Goal: Task Accomplishment & Management: Use online tool/utility

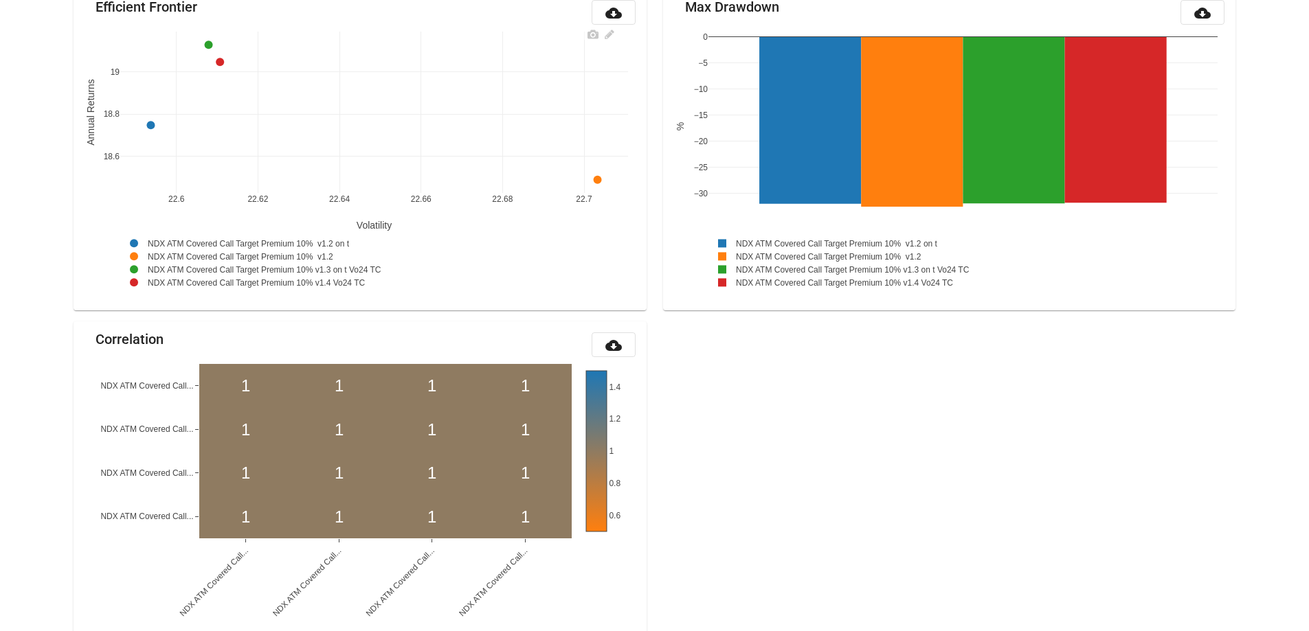
scroll to position [1454, 0]
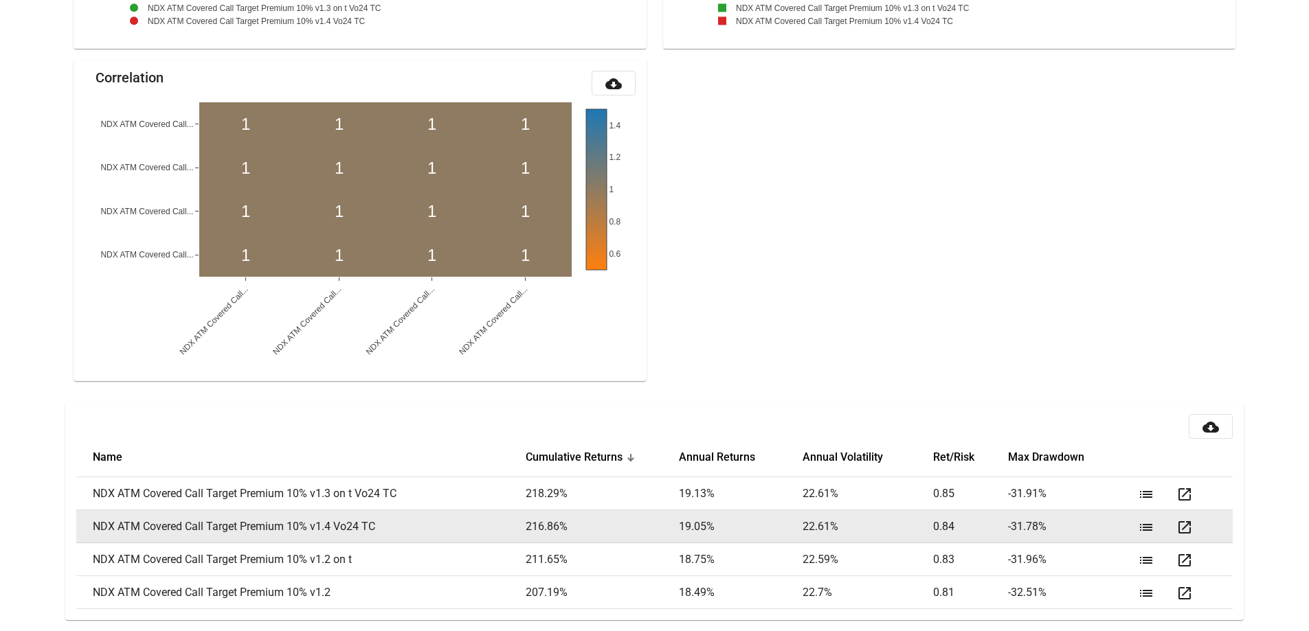
drag, startPoint x: 337, startPoint y: 527, endPoint x: 411, endPoint y: 519, distance: 74.6
click at [392, 526] on td "NDX ATM Covered Call Target Premium 10% v1.4 Vo24 TC" at bounding box center [300, 527] width 449 height 33
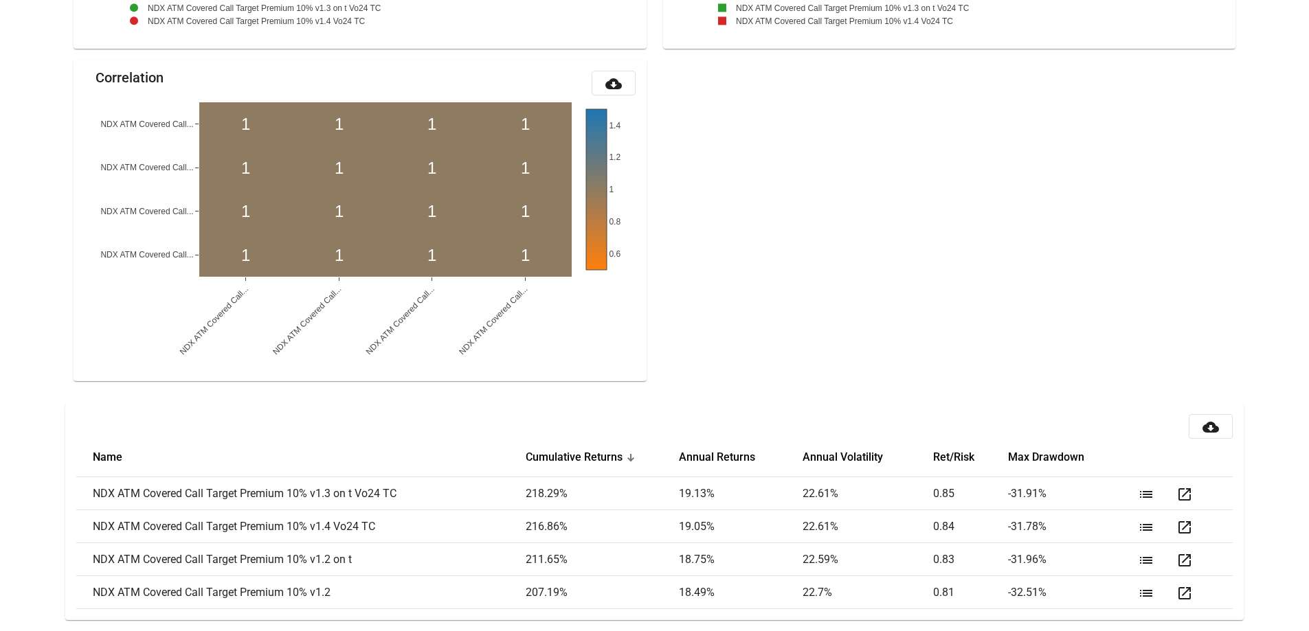
copy td "Vo24 TC"
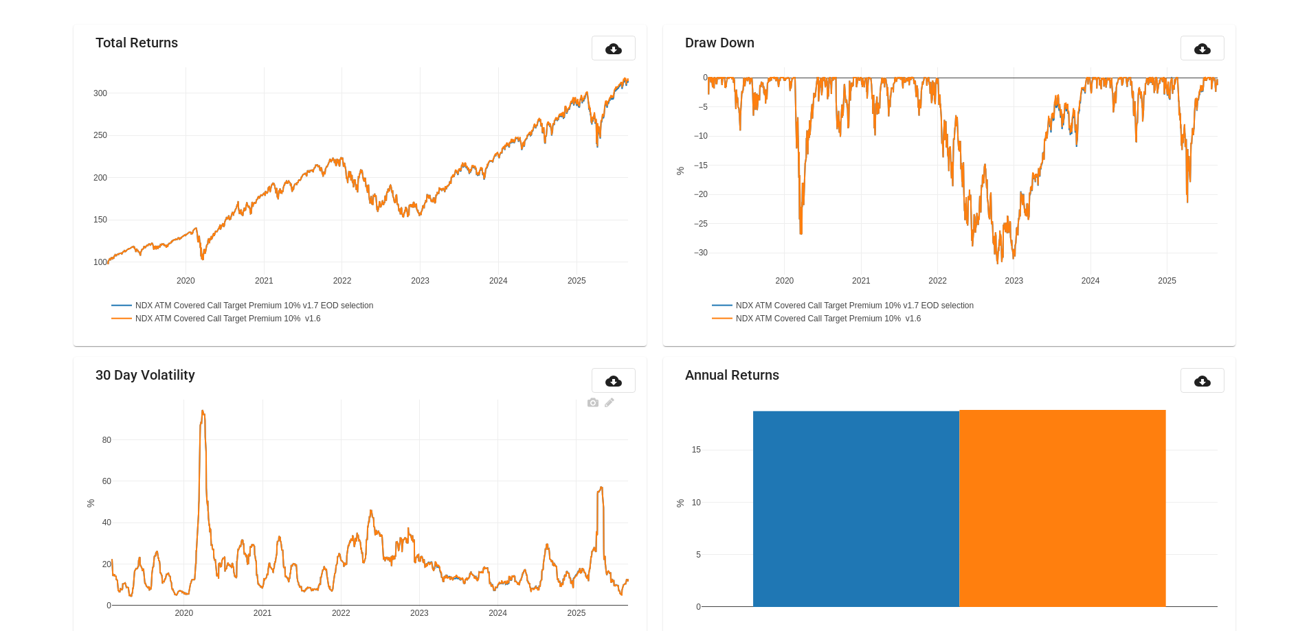
scroll to position [161, 0]
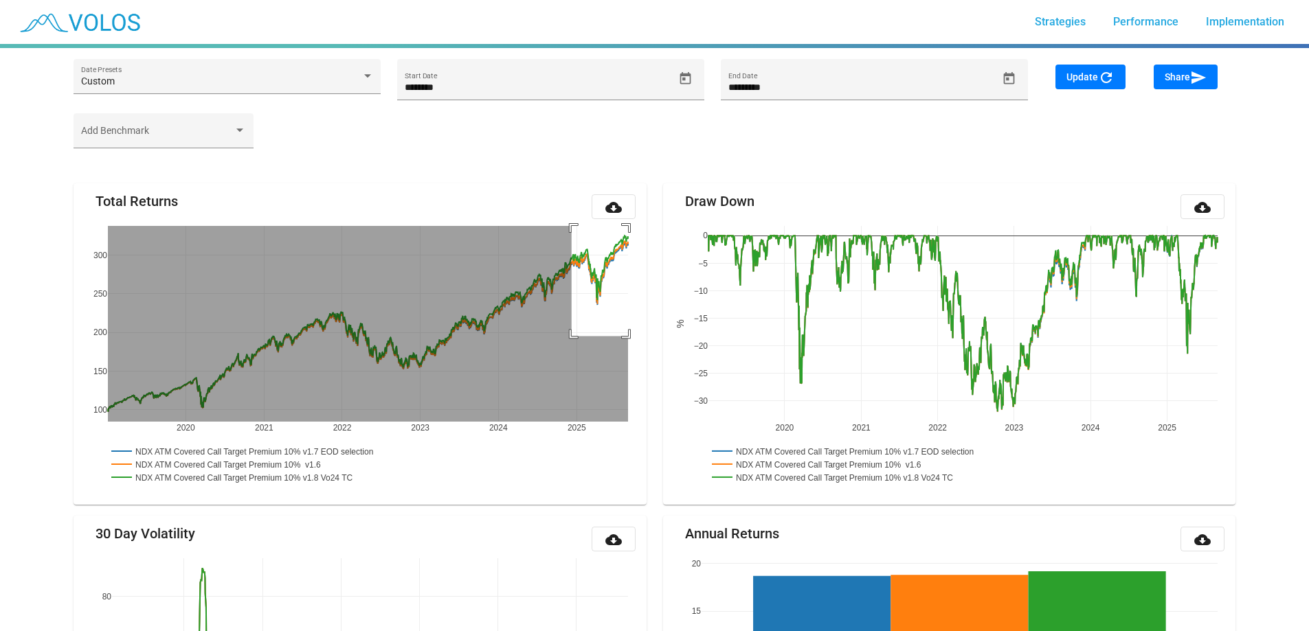
drag, startPoint x: 572, startPoint y: 336, endPoint x: 662, endPoint y: 188, distance: 173.3
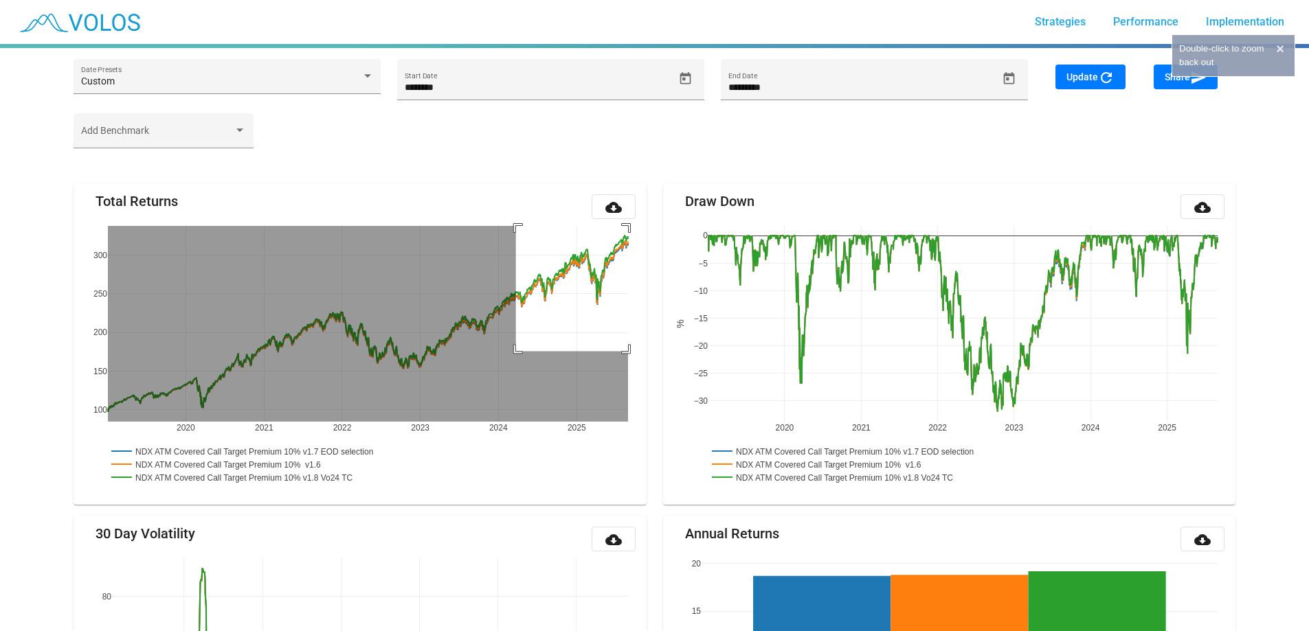
drag, startPoint x: 516, startPoint y: 351, endPoint x: 686, endPoint y: 170, distance: 247.9
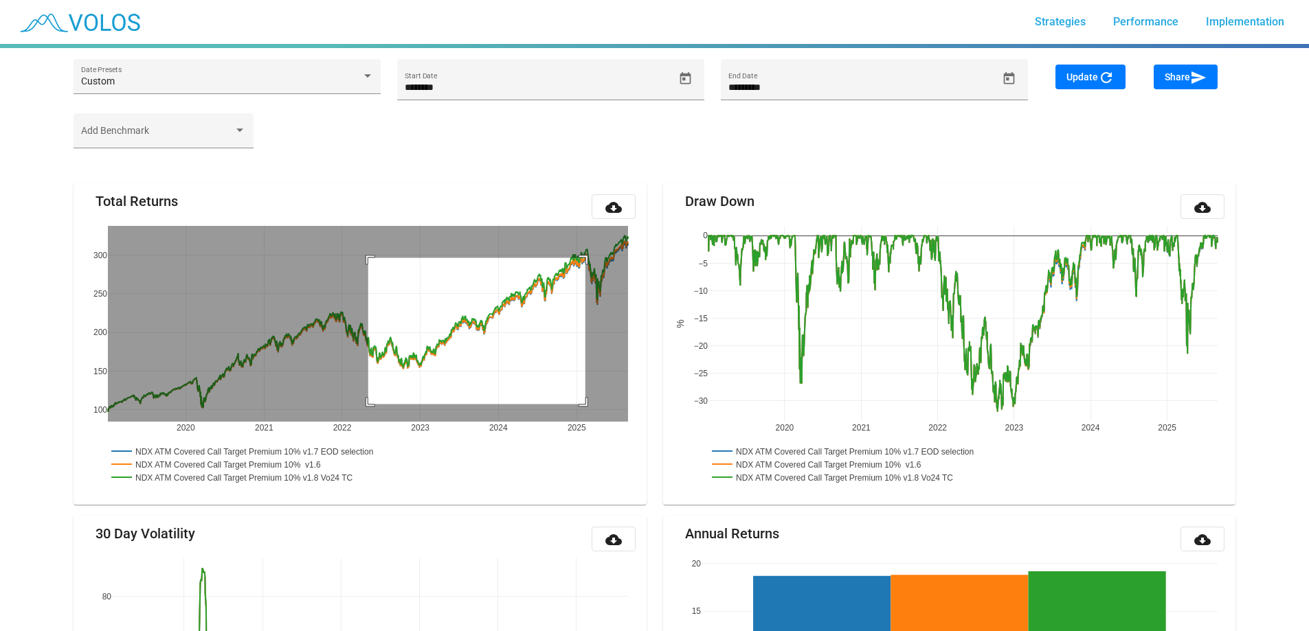
drag, startPoint x: 368, startPoint y: 404, endPoint x: 668, endPoint y: 209, distance: 357.5
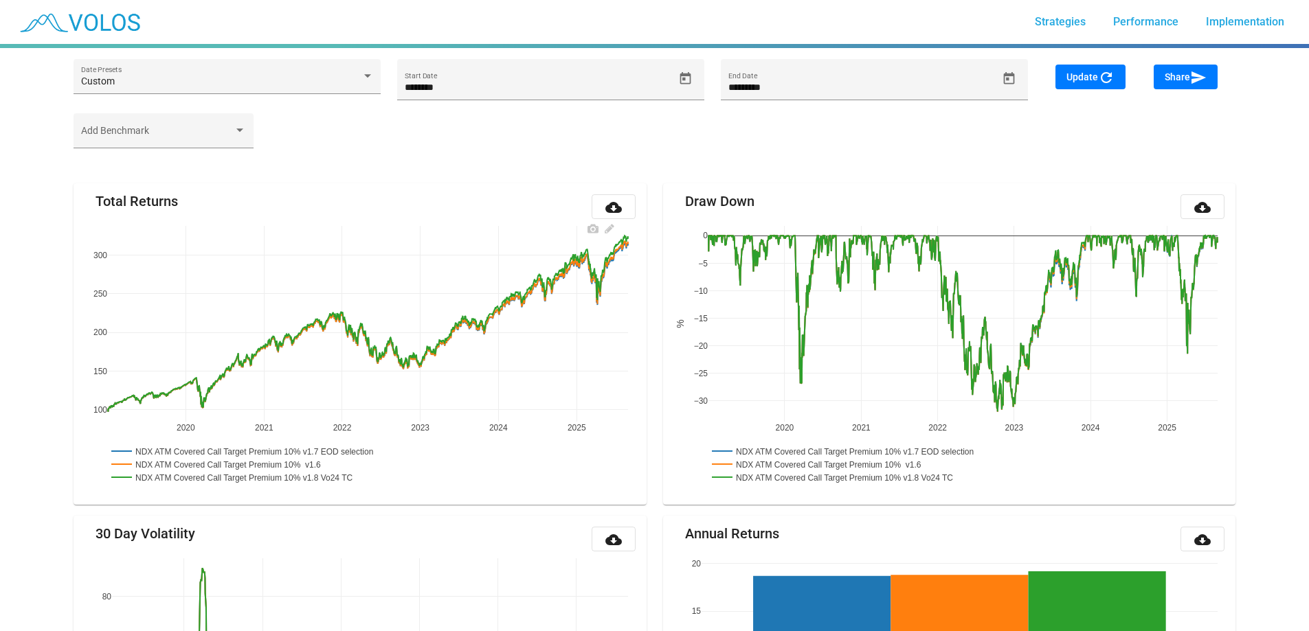
click at [399, 451] on rect at bounding box center [257, 451] width 298 height 13
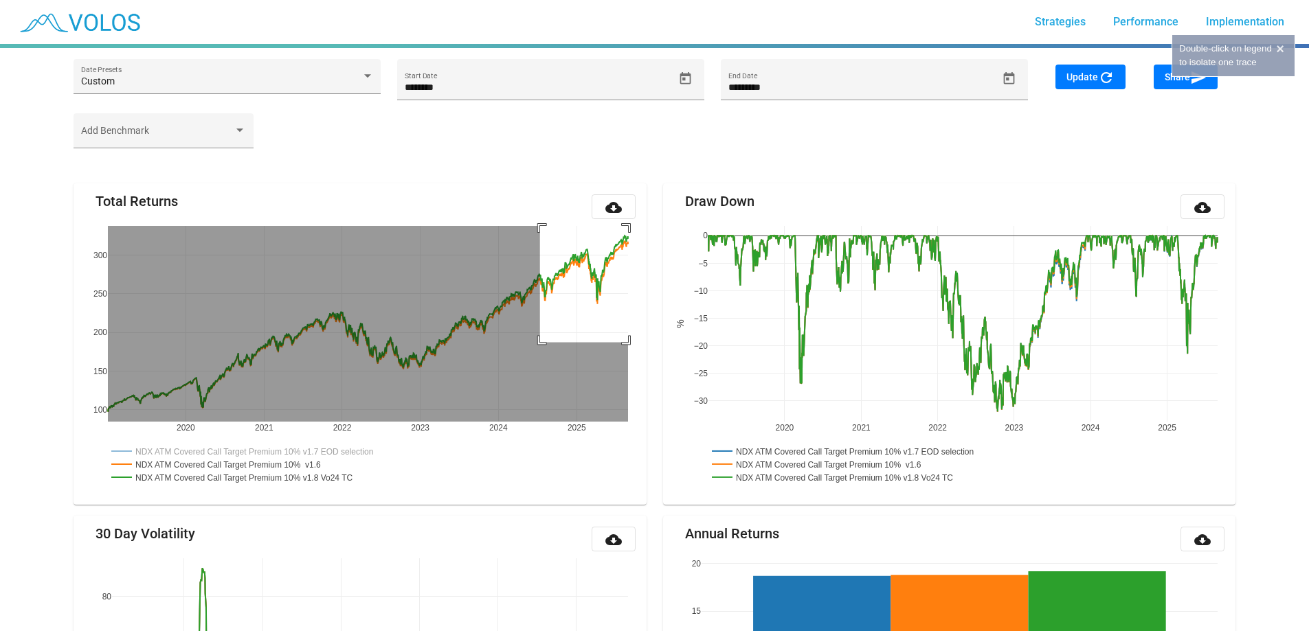
drag, startPoint x: 540, startPoint y: 342, endPoint x: 724, endPoint y: 133, distance: 278.0
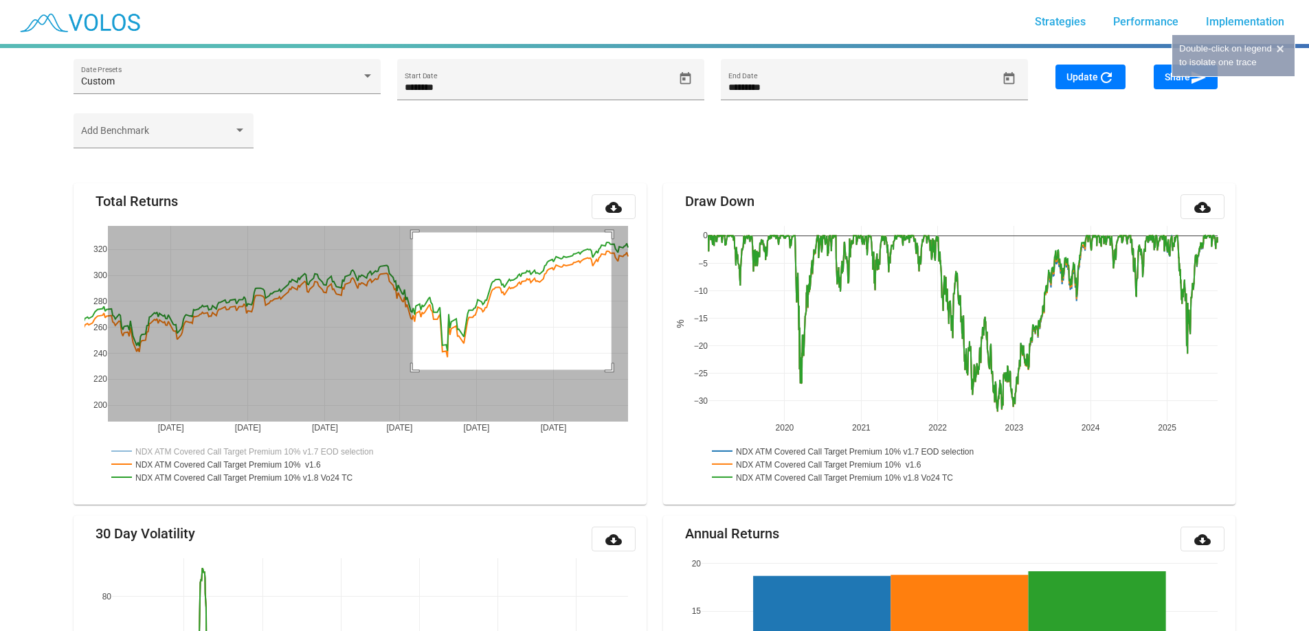
drag, startPoint x: 413, startPoint y: 370, endPoint x: 702, endPoint y: 190, distance: 340.3
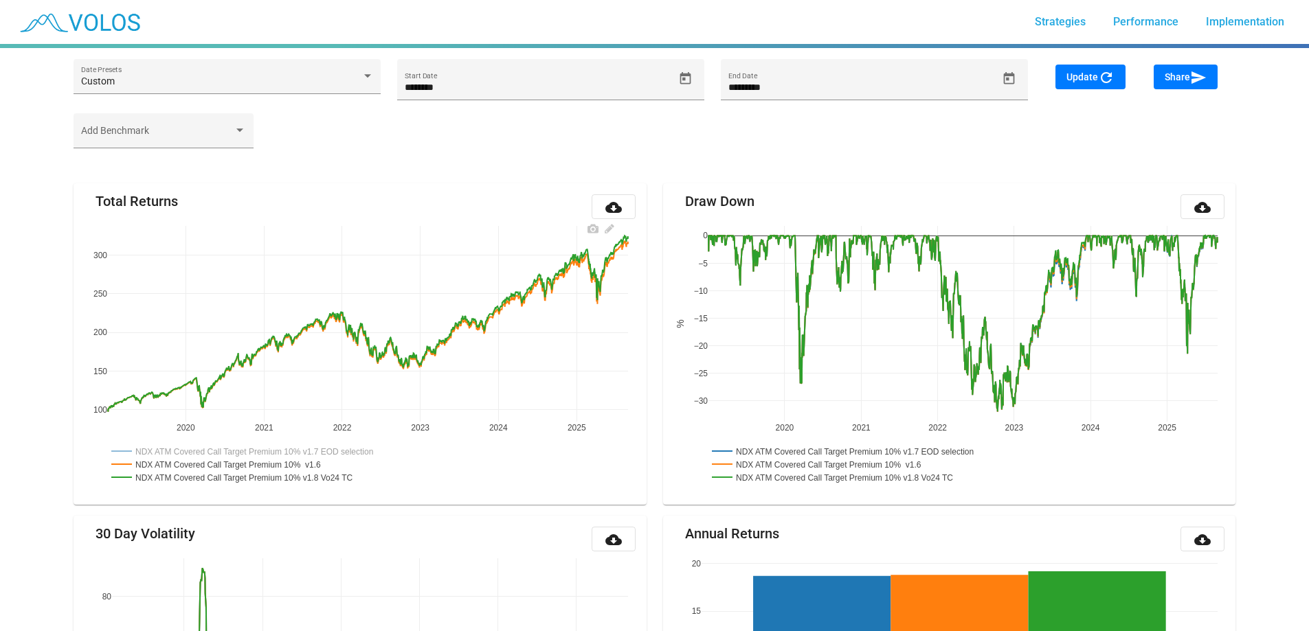
click at [388, 449] on rect at bounding box center [257, 451] width 298 height 13
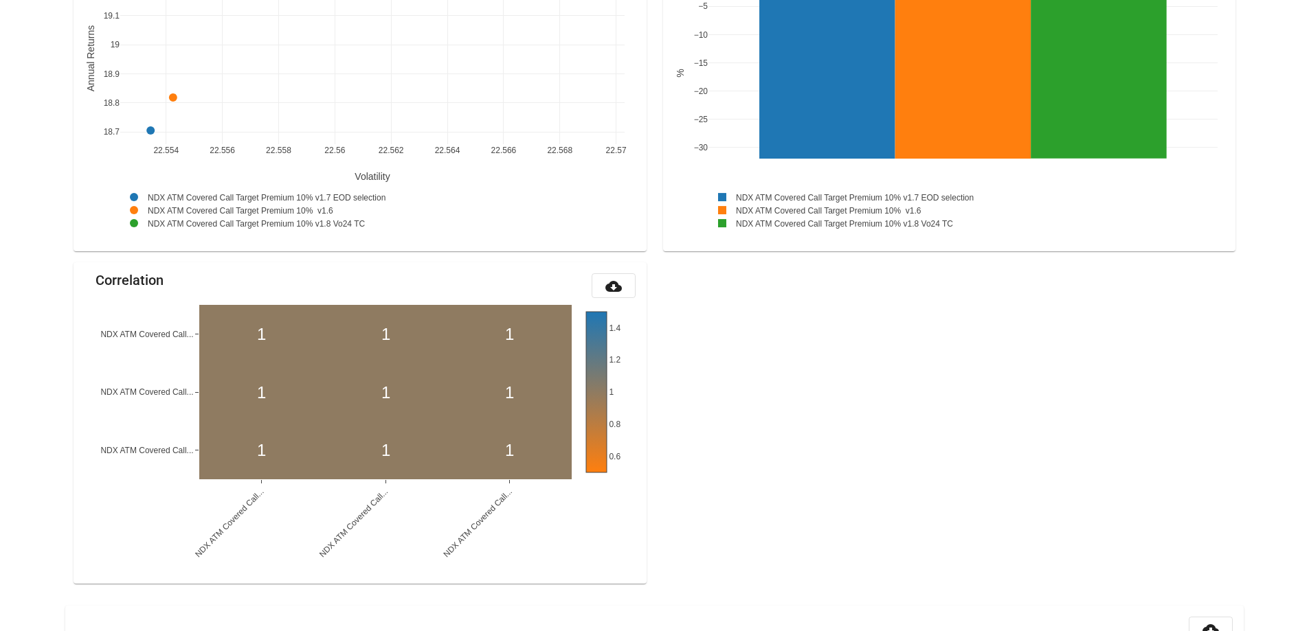
scroll to position [1421, 0]
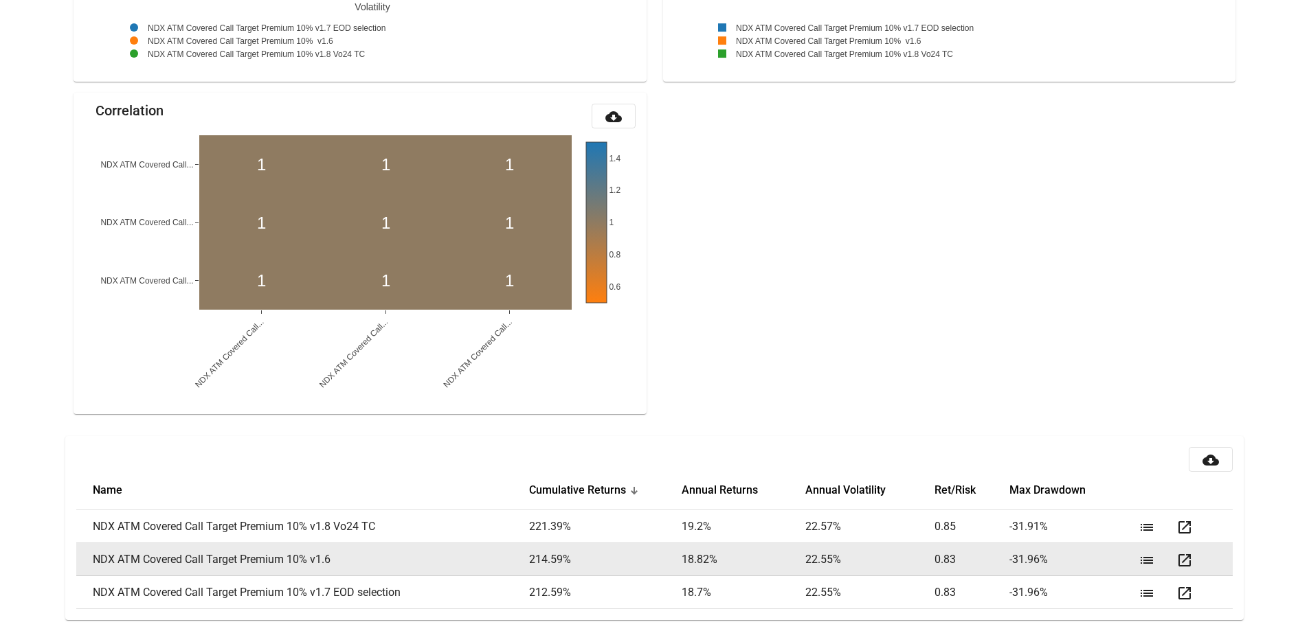
click at [1150, 563] on mat-icon "list" at bounding box center [1147, 560] width 16 height 16
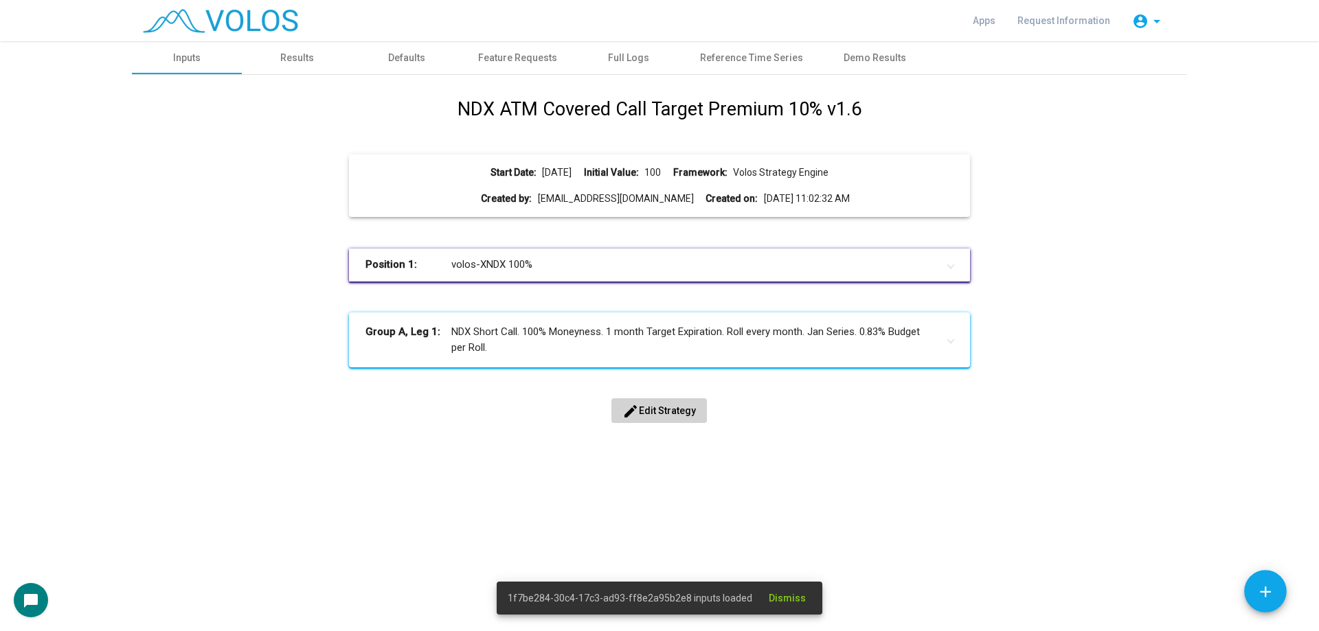
click at [686, 403] on button "edit Edit Strategy" at bounding box center [660, 411] width 96 height 25
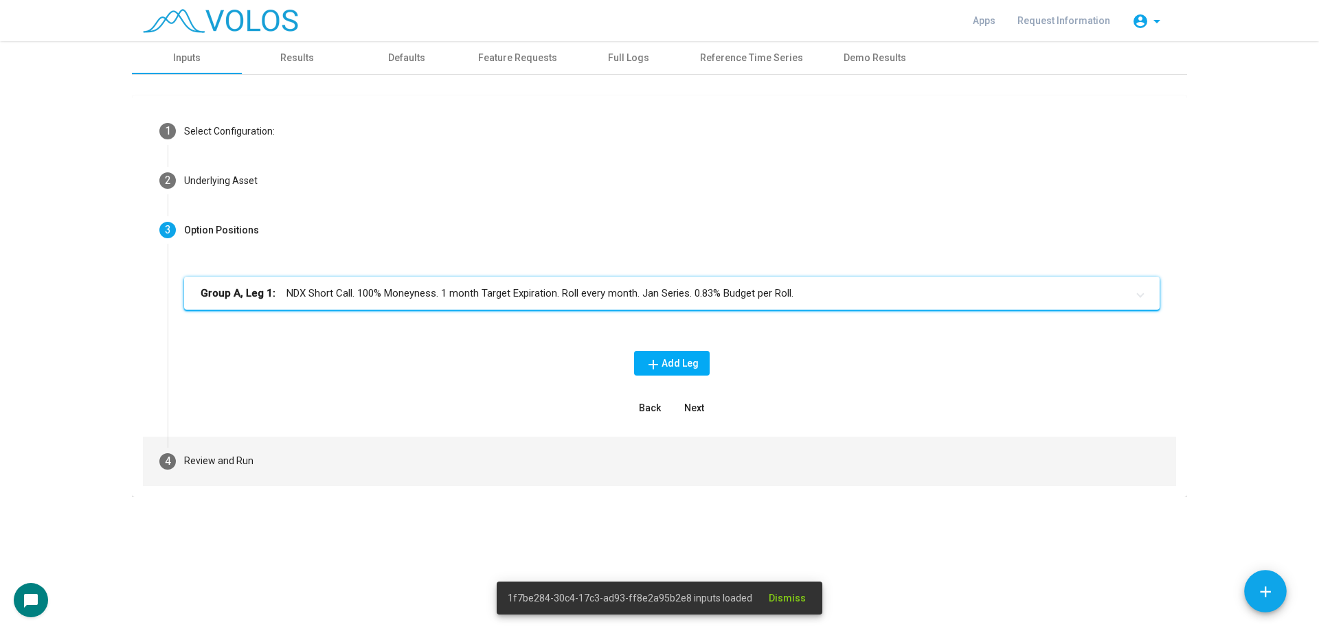
click at [475, 447] on mat-step-header "4 Review and Run" at bounding box center [659, 461] width 1033 height 49
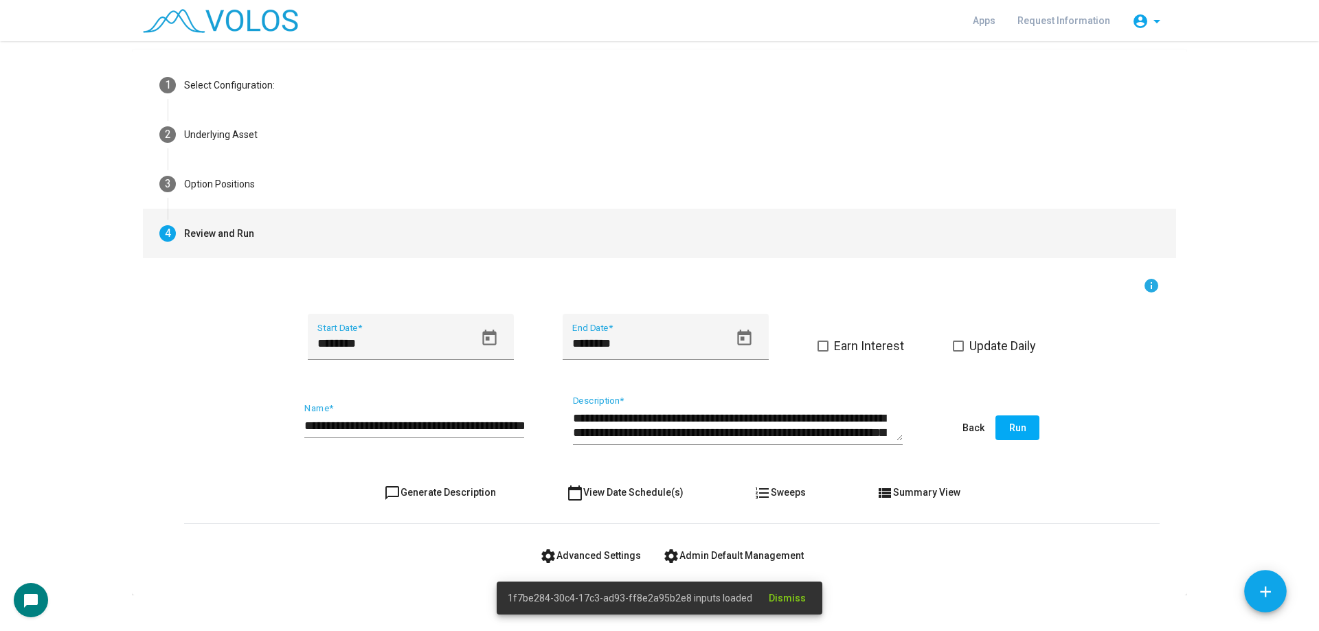
scroll to position [65, 0]
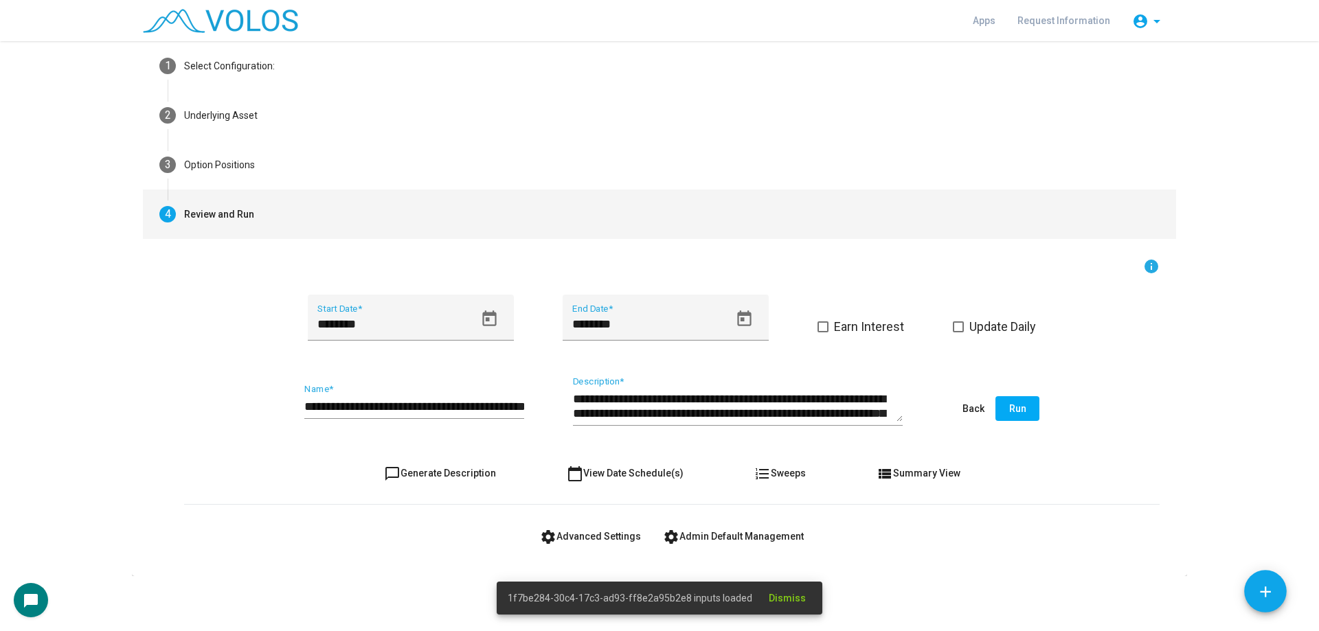
click at [456, 467] on button "chat_bubble_outline Generate Description" at bounding box center [440, 473] width 134 height 25
type textarea "**********"
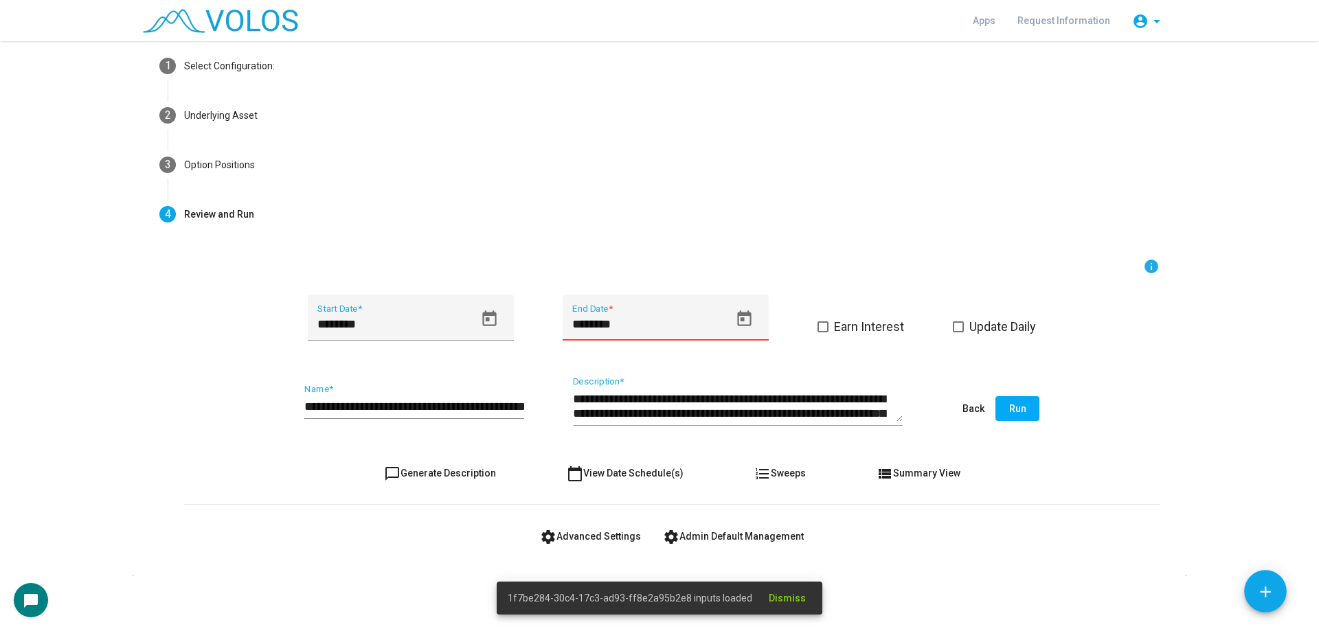
click at [743, 324] on icon "Open calendar" at bounding box center [744, 319] width 19 height 19
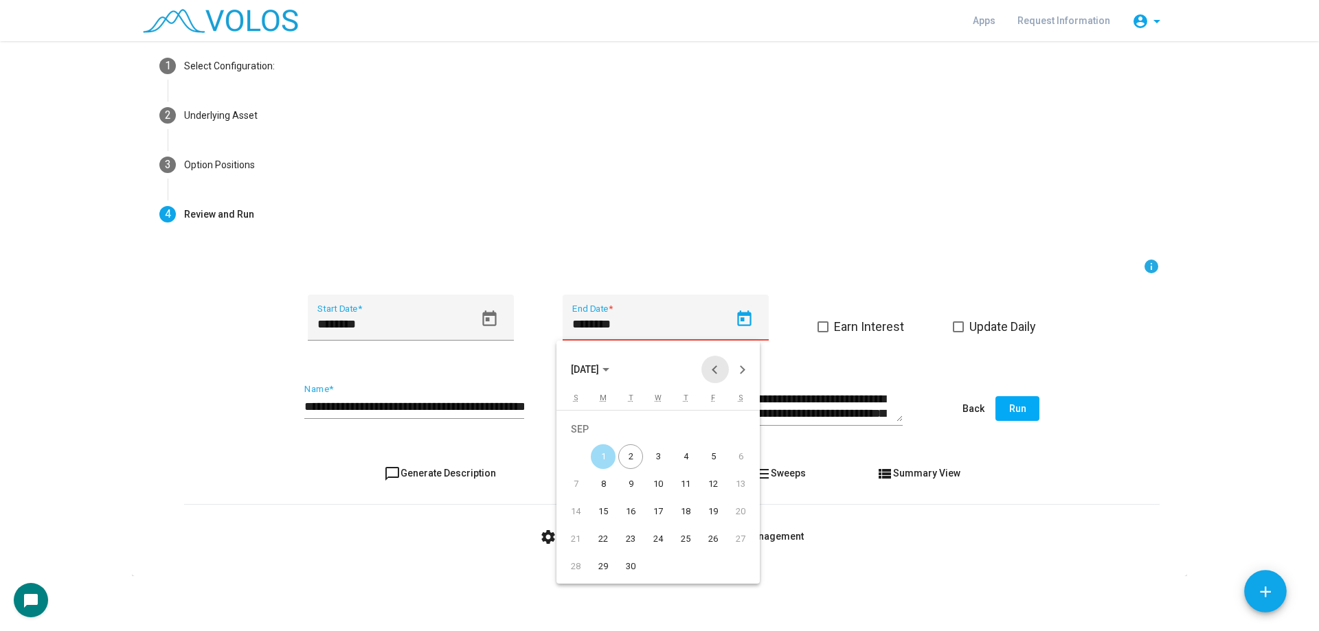
click at [713, 372] on button "Previous month" at bounding box center [715, 369] width 27 height 27
click at [711, 540] on div "29" at bounding box center [713, 539] width 25 height 25
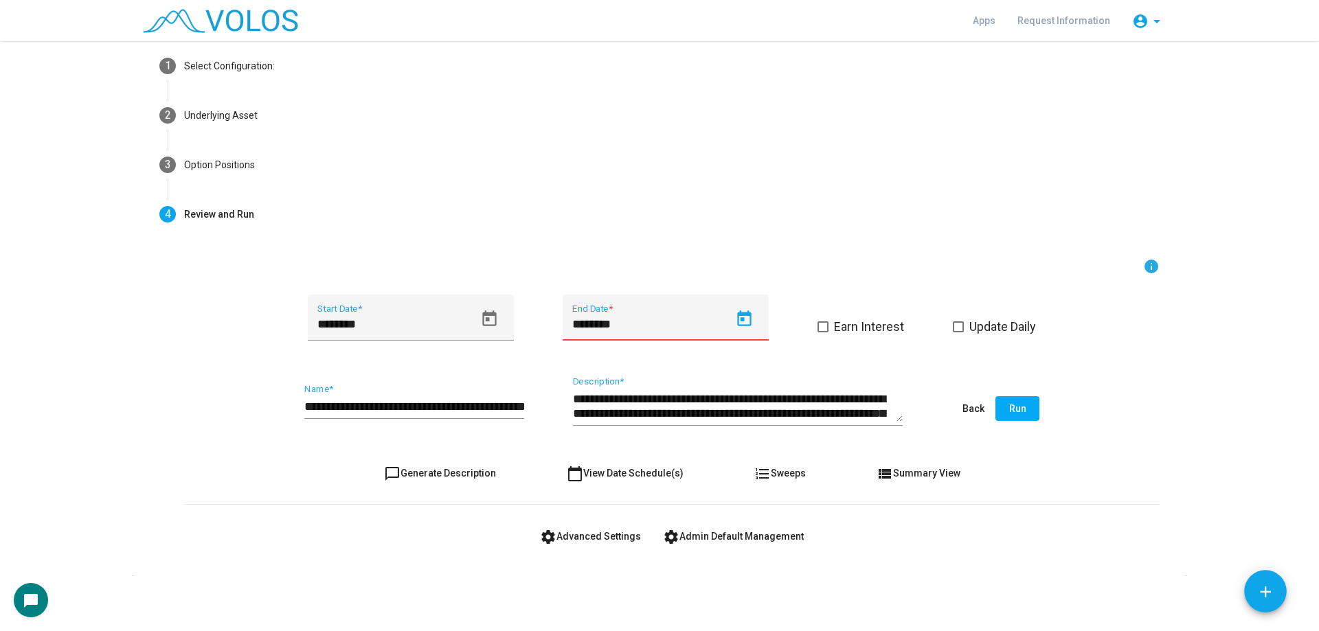
type input "*********"
click at [565, 541] on span "settings Advanced Settings" at bounding box center [590, 536] width 101 height 11
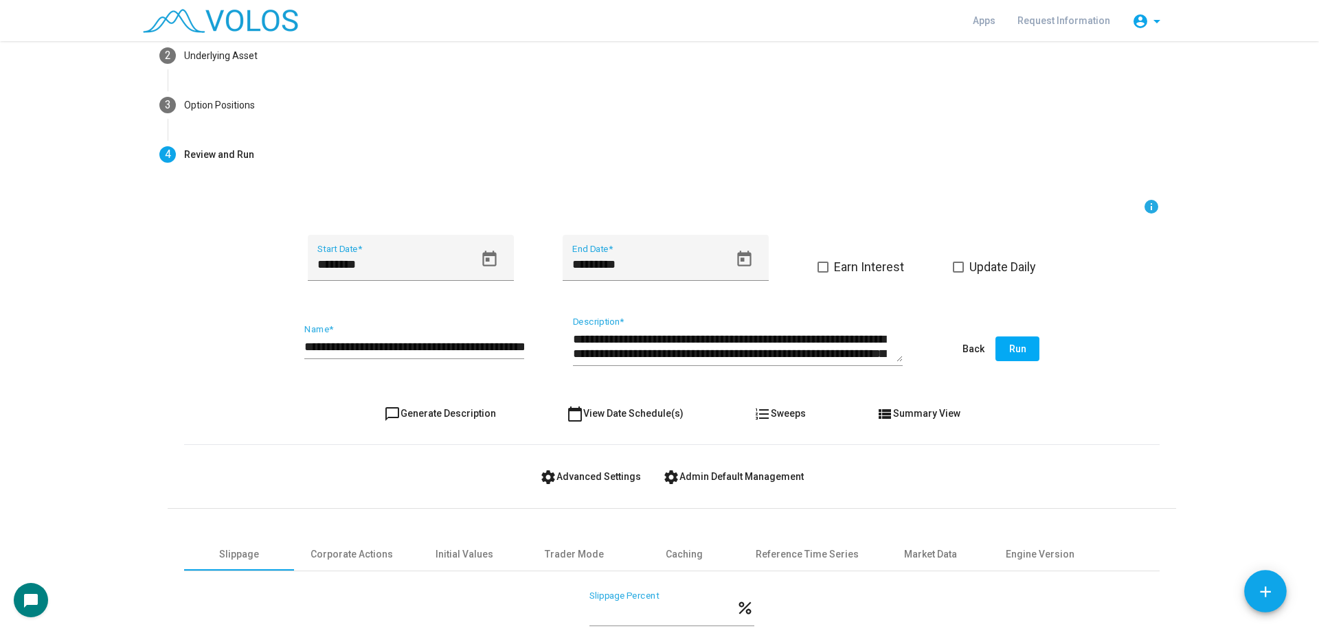
scroll to position [256, 0]
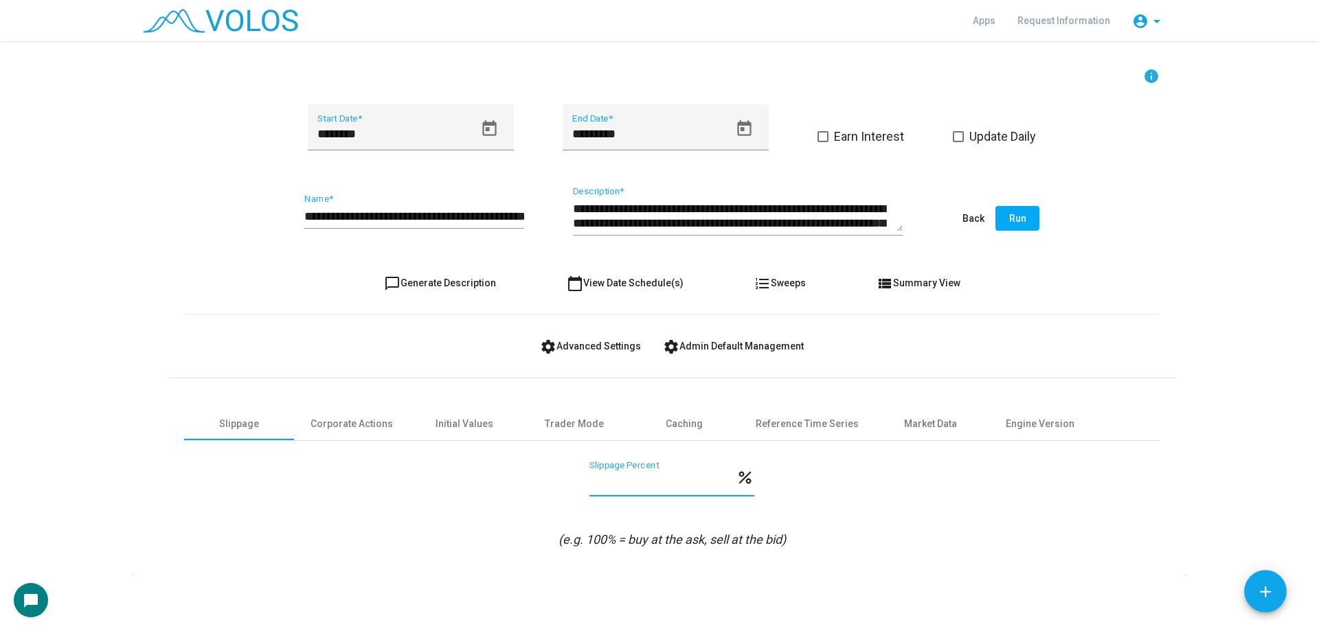
drag, startPoint x: 641, startPoint y: 482, endPoint x: 569, endPoint y: 482, distance: 72.1
click at [569, 482] on div "*** Slippage Percent percent" at bounding box center [672, 486] width 976 height 51
type input "*"
click at [515, 496] on div "* Slippage Percent percent" at bounding box center [672, 486] width 976 height 51
click at [468, 214] on input "**********" at bounding box center [414, 217] width 220 height 14
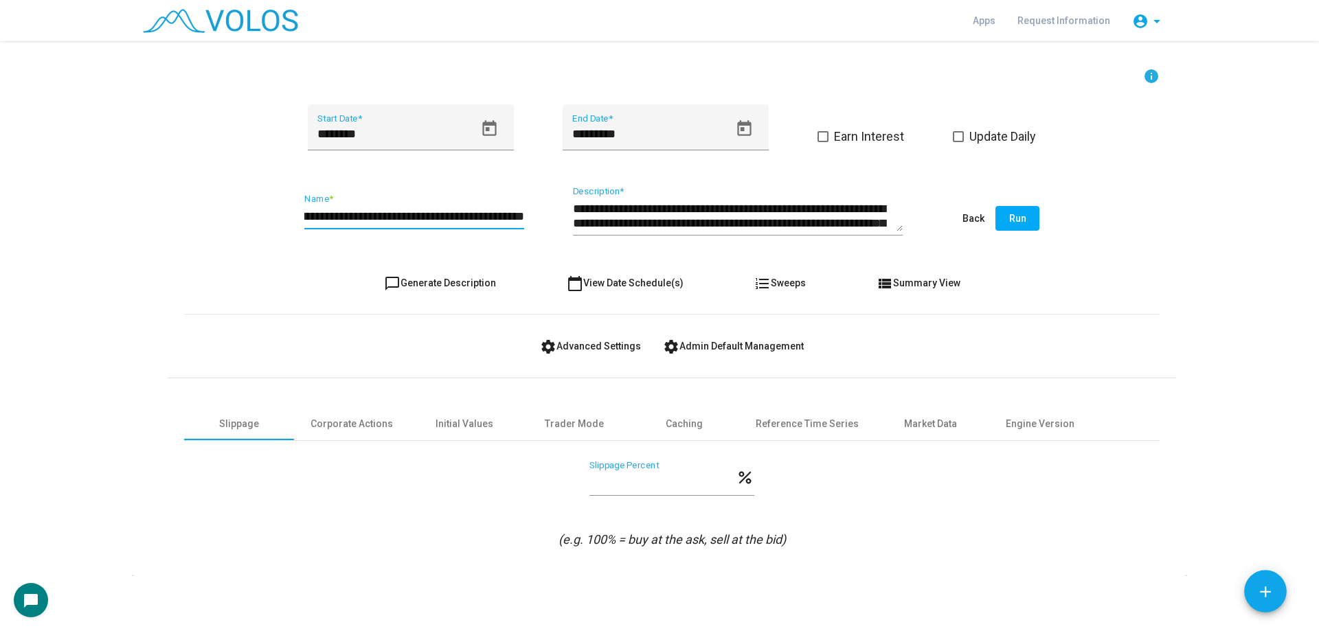
scroll to position [0, 112]
click at [438, 214] on input "**********" at bounding box center [414, 217] width 220 height 14
type input "**********"
click at [459, 279] on span "chat_bubble_outline Generate Description" at bounding box center [440, 283] width 112 height 11
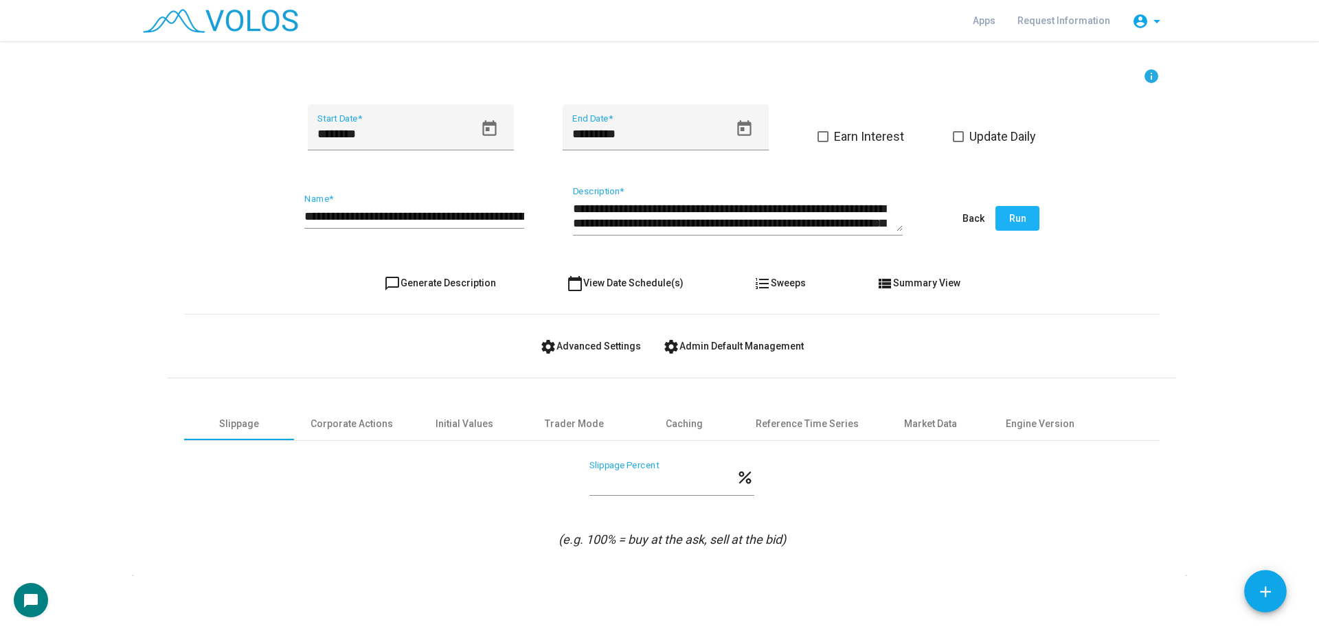
click at [1016, 224] on span "Run" at bounding box center [1017, 218] width 17 height 11
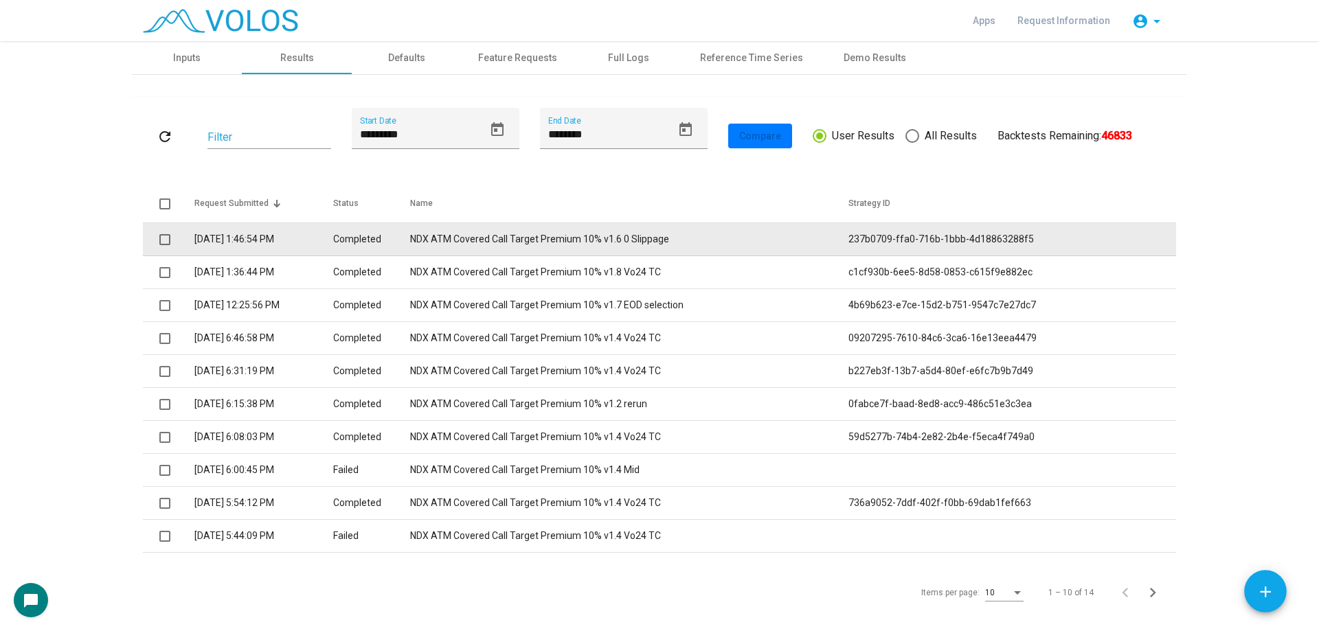
click at [371, 235] on td "Completed" at bounding box center [371, 239] width 77 height 33
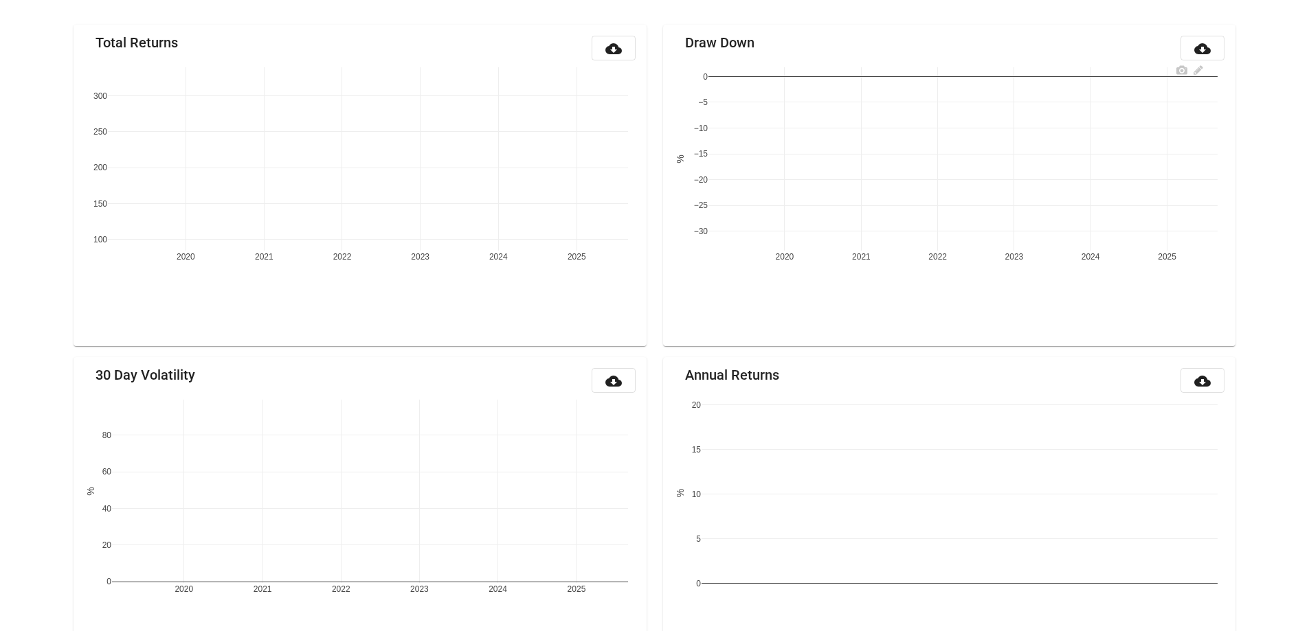
scroll to position [161, 0]
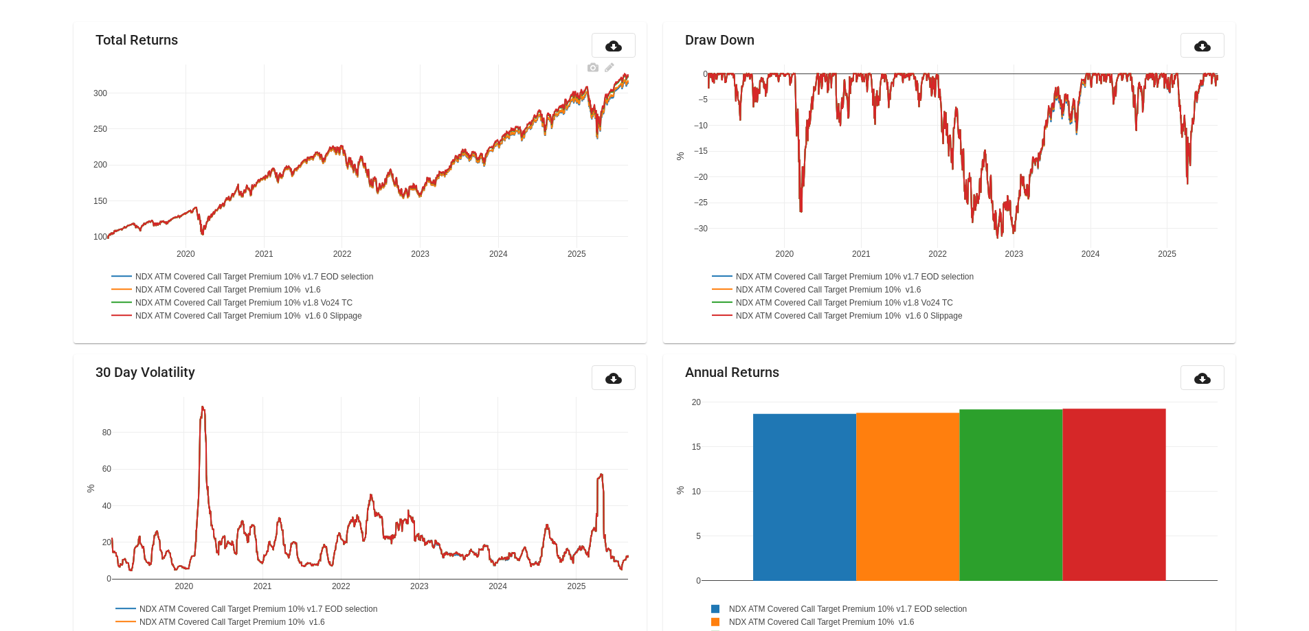
click at [341, 289] on rect at bounding box center [229, 288] width 243 height 13
click at [340, 274] on rect at bounding box center [257, 275] width 298 height 13
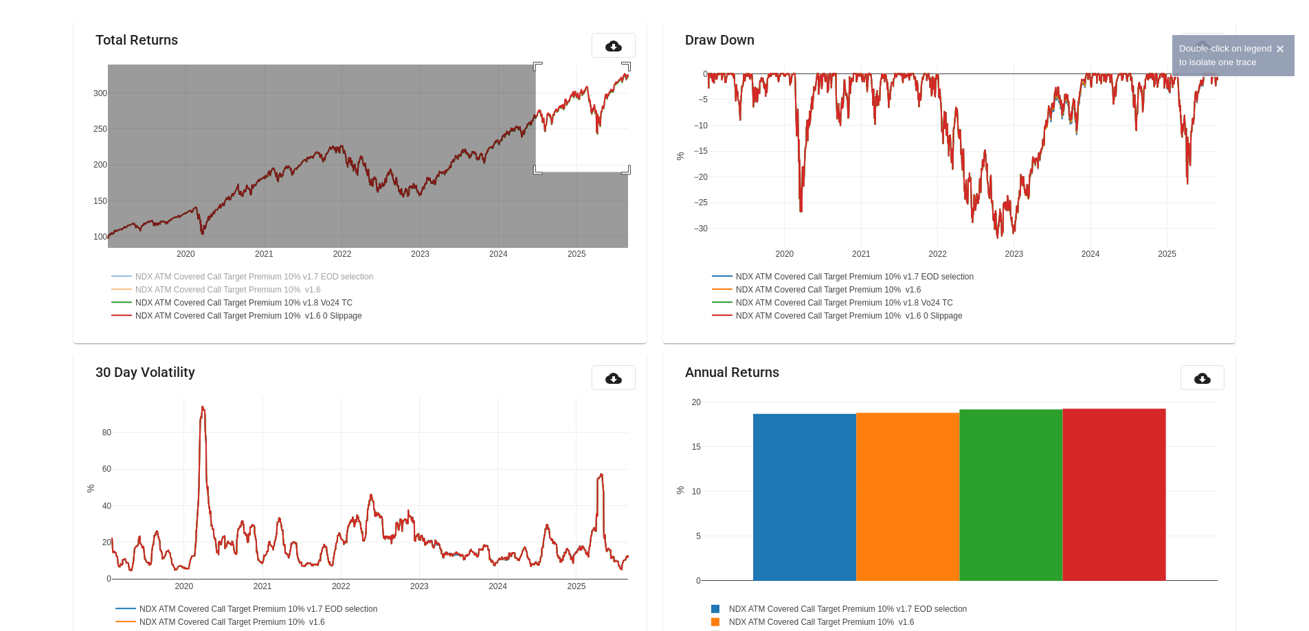
drag, startPoint x: 536, startPoint y: 172, endPoint x: 661, endPoint y: 12, distance: 203.1
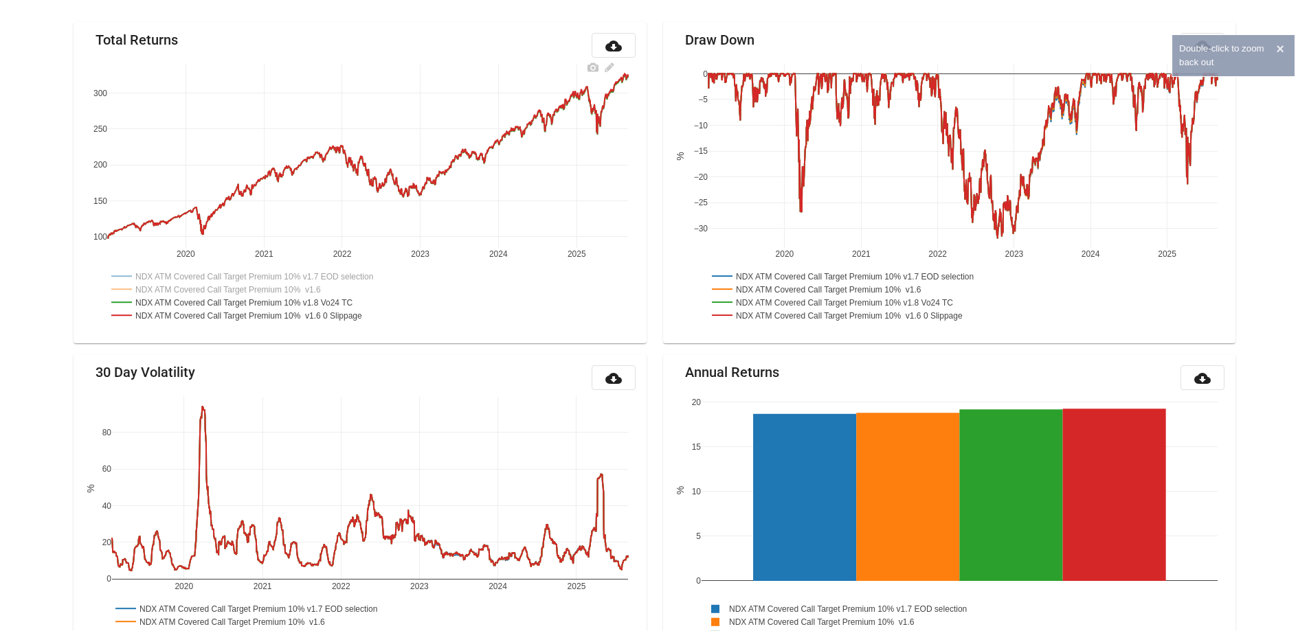
click at [333, 287] on rect at bounding box center [229, 288] width 243 height 13
click at [345, 279] on rect at bounding box center [257, 275] width 298 height 13
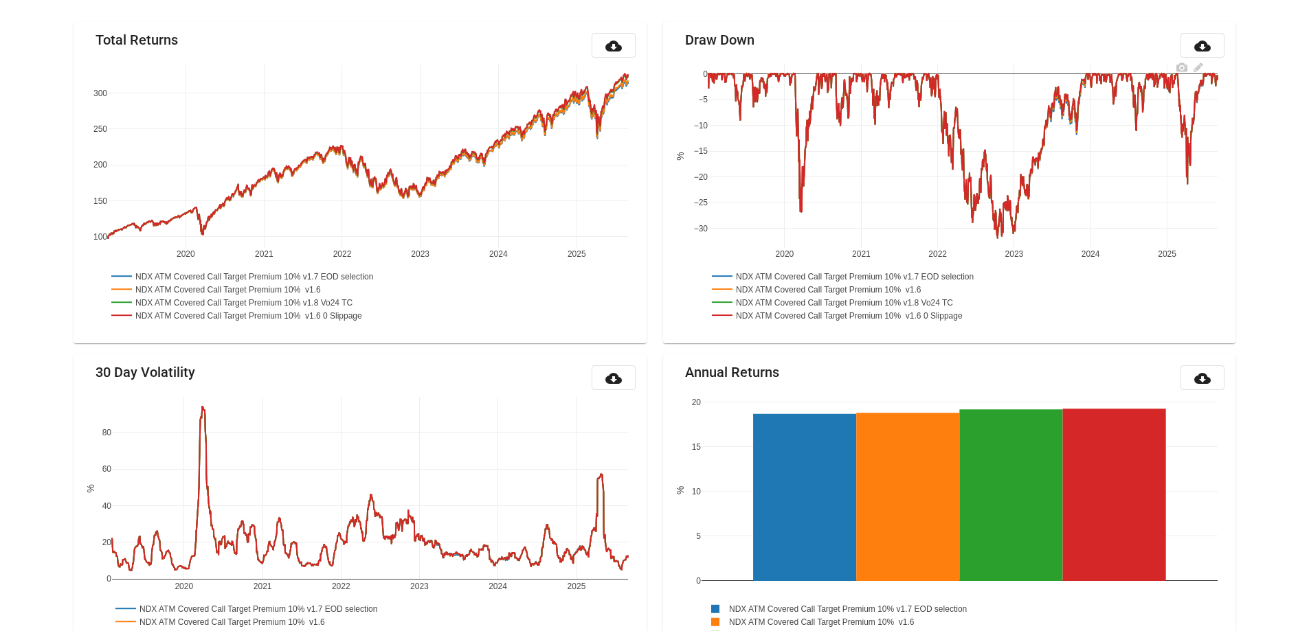
scroll to position [0, 0]
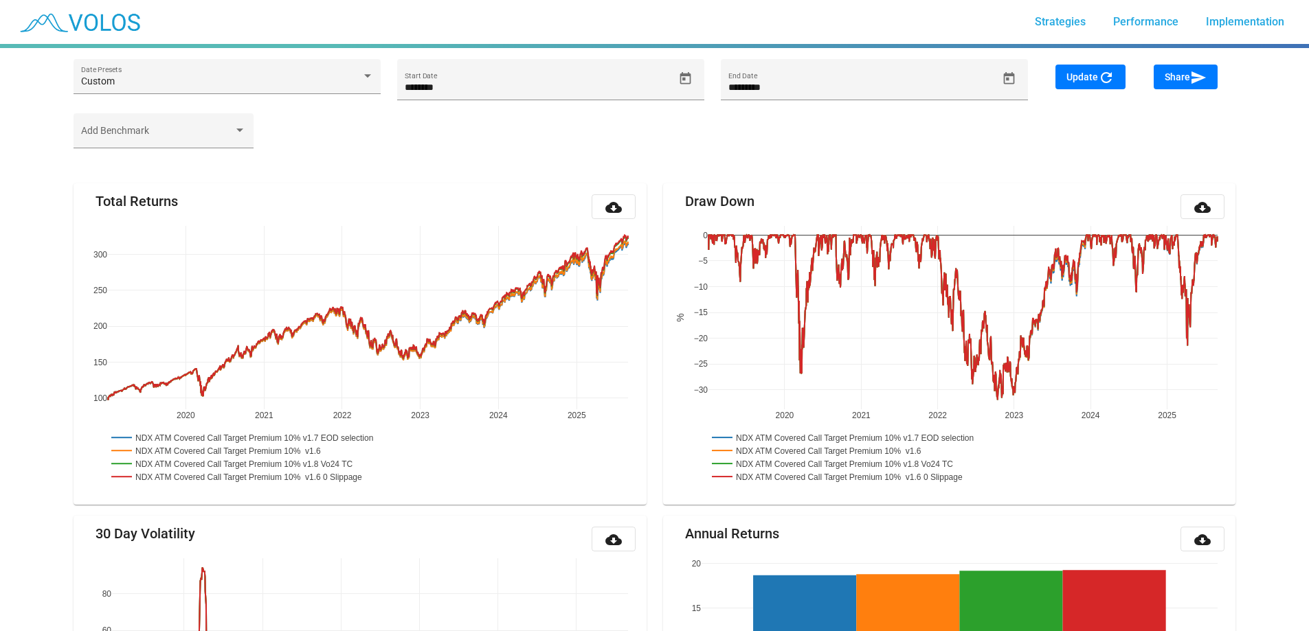
click at [1172, 70] on button "Share send" at bounding box center [1186, 77] width 64 height 25
